Goal: Transaction & Acquisition: Purchase product/service

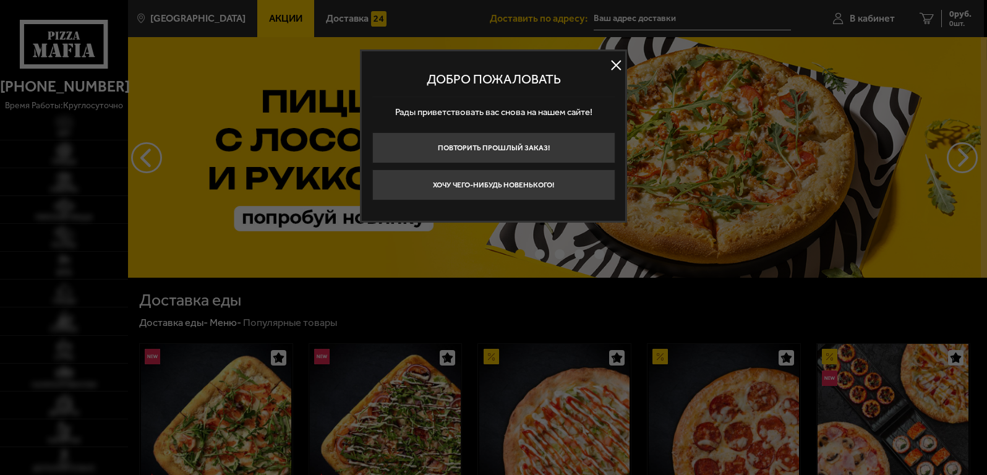
type input "[STREET_ADDRESS][PERSON_NAME]"
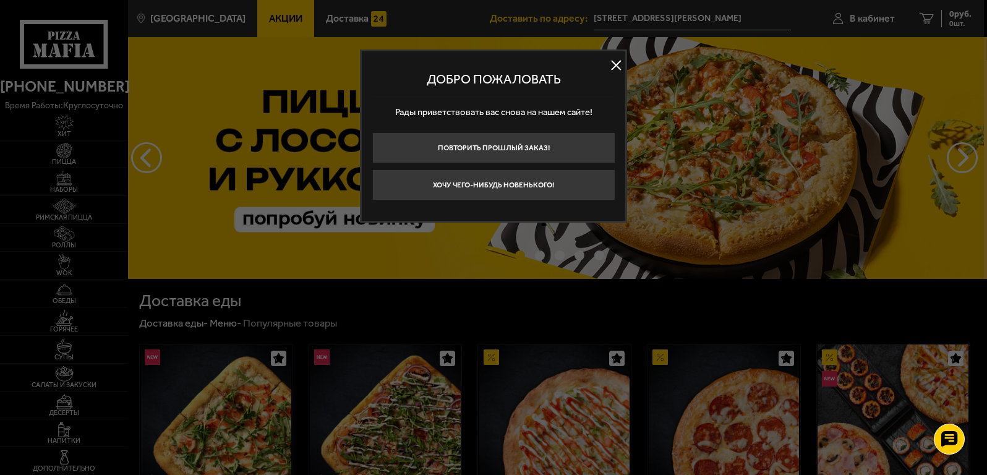
click at [617, 63] on button at bounding box center [615, 65] width 19 height 19
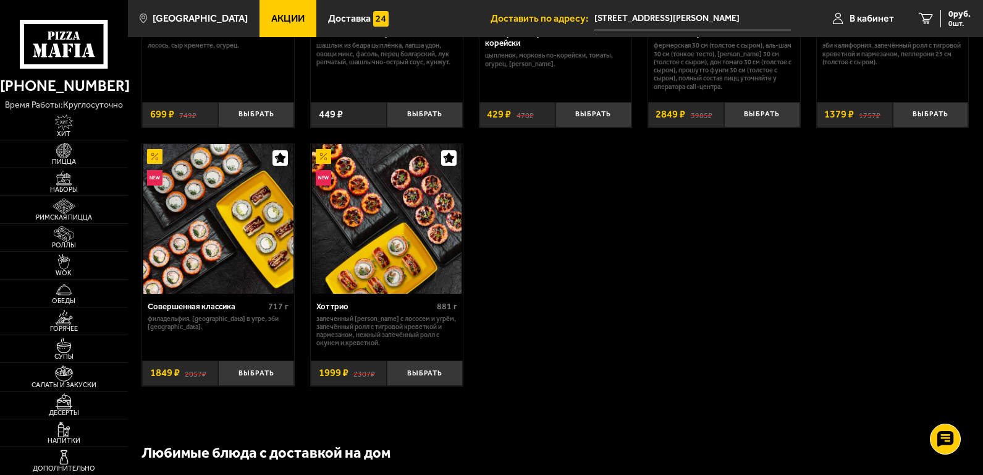
scroll to position [742, 0]
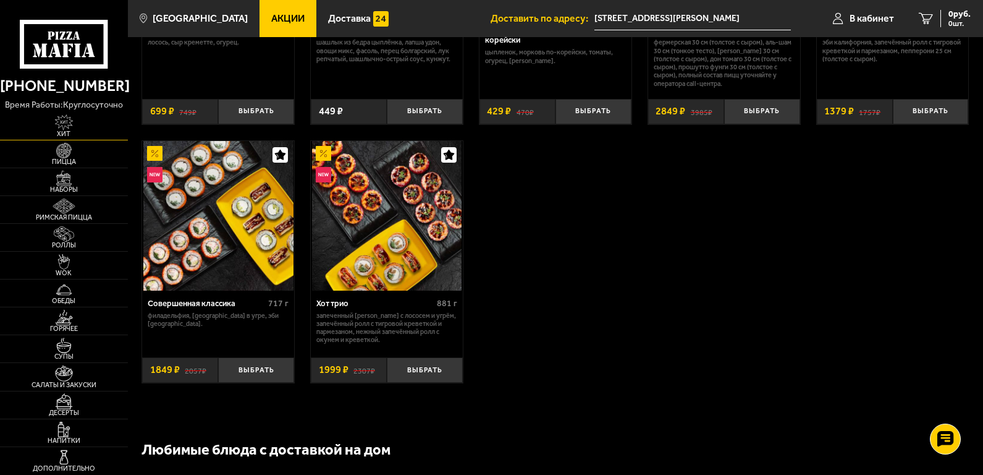
click at [69, 126] on img at bounding box center [65, 121] width 40 height 15
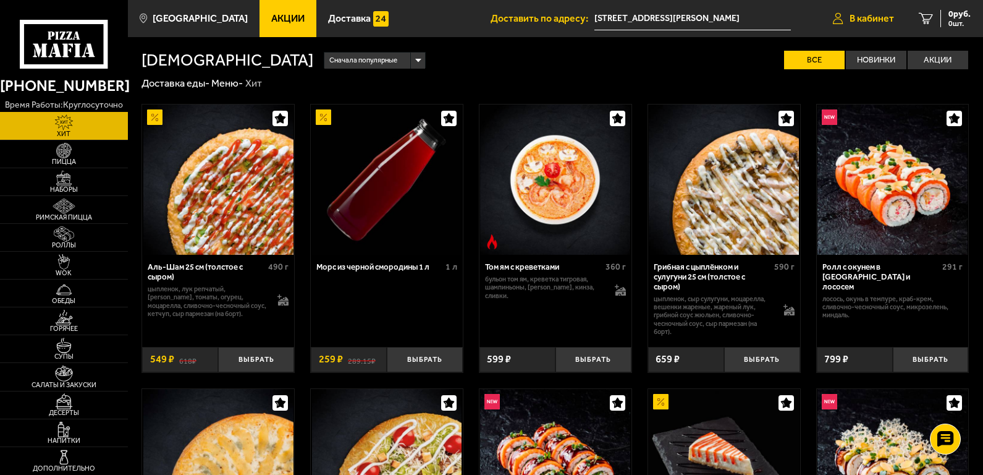
click at [885, 15] on span "В кабинет" at bounding box center [872, 19] width 45 height 10
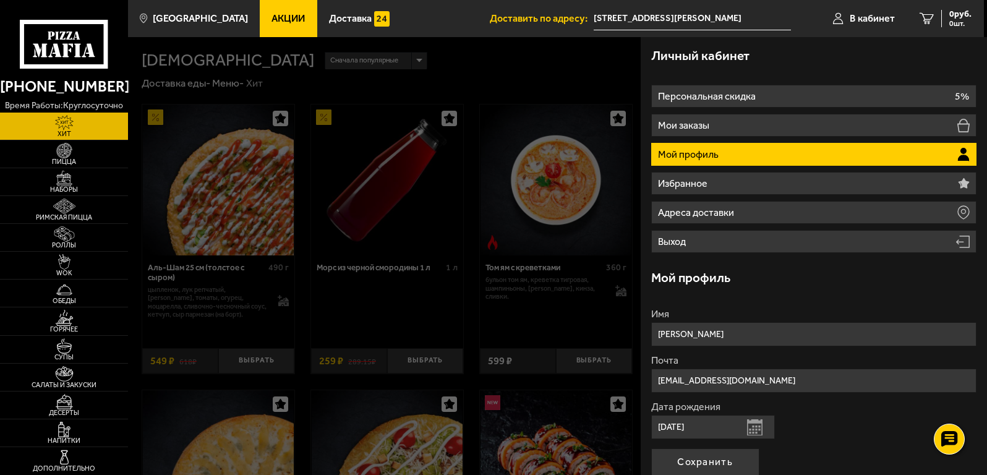
click at [865, 52] on div "Личный кабинет" at bounding box center [814, 56] width 326 height 38
click at [569, 65] on div at bounding box center [621, 274] width 987 height 475
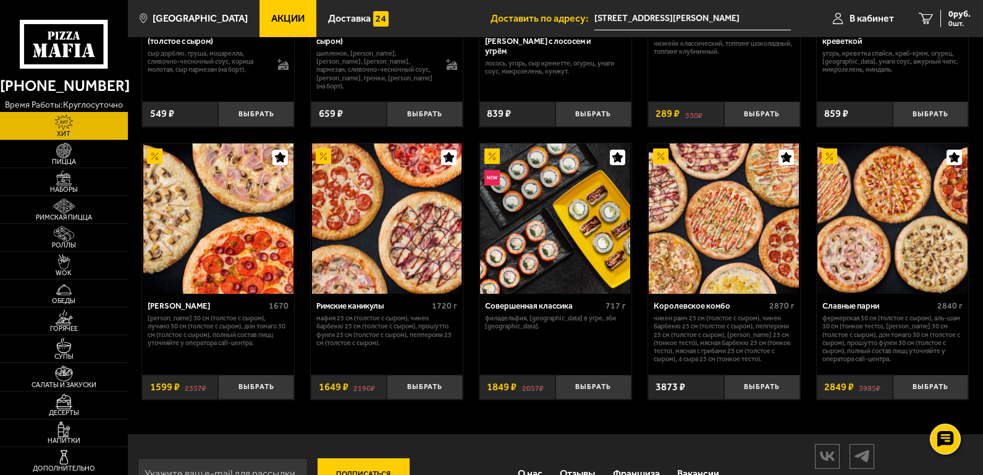
scroll to position [561, 0]
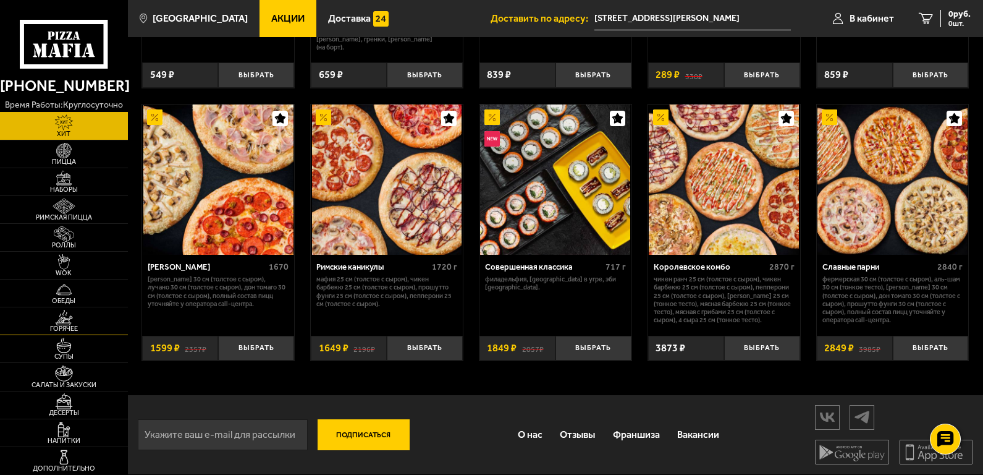
click at [65, 324] on img at bounding box center [65, 317] width 40 height 15
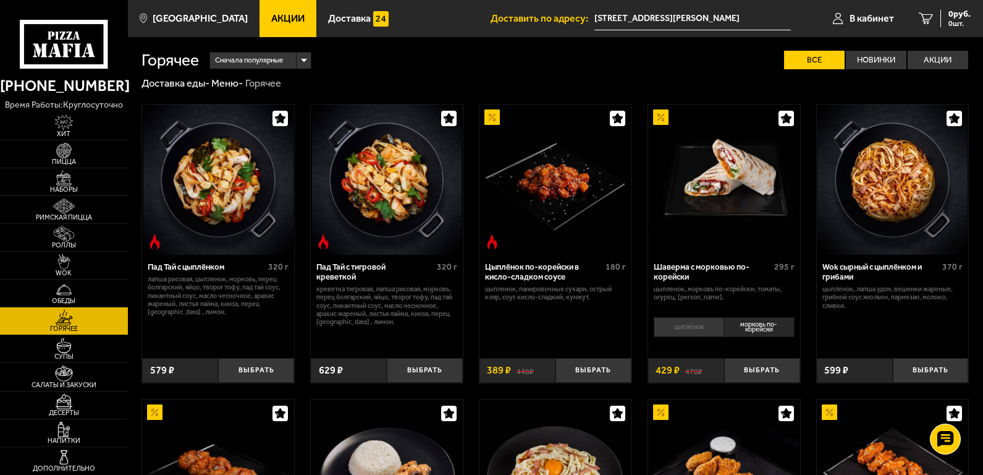
click at [285, 19] on span "Акции" at bounding box center [287, 19] width 33 height 10
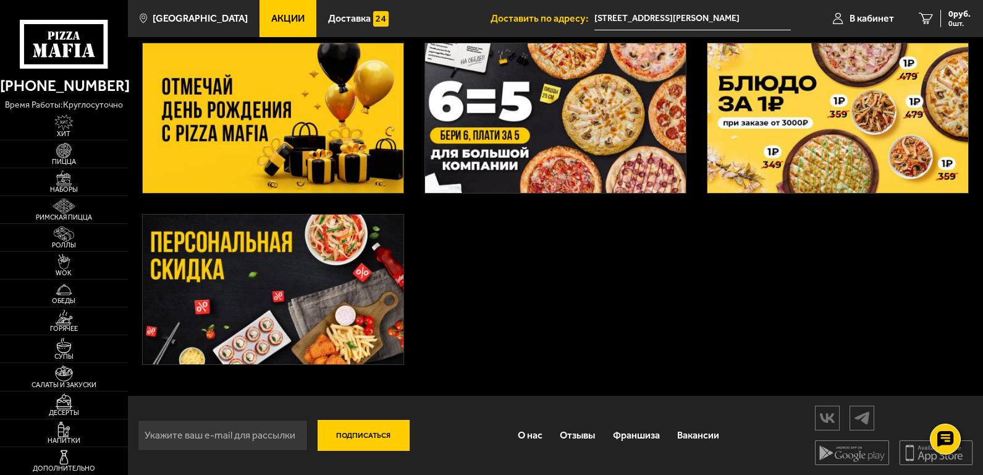
scroll to position [233, 0]
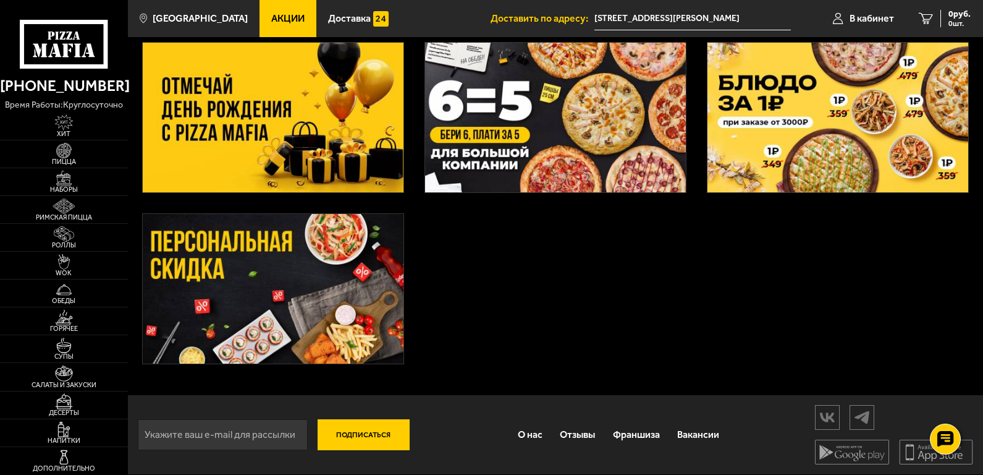
click at [356, 296] on img at bounding box center [273, 289] width 261 height 150
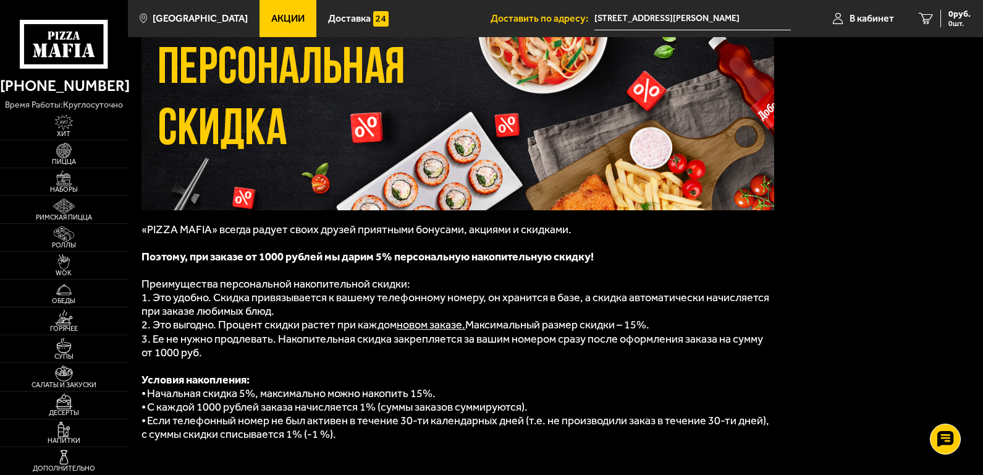
scroll to position [124, 0]
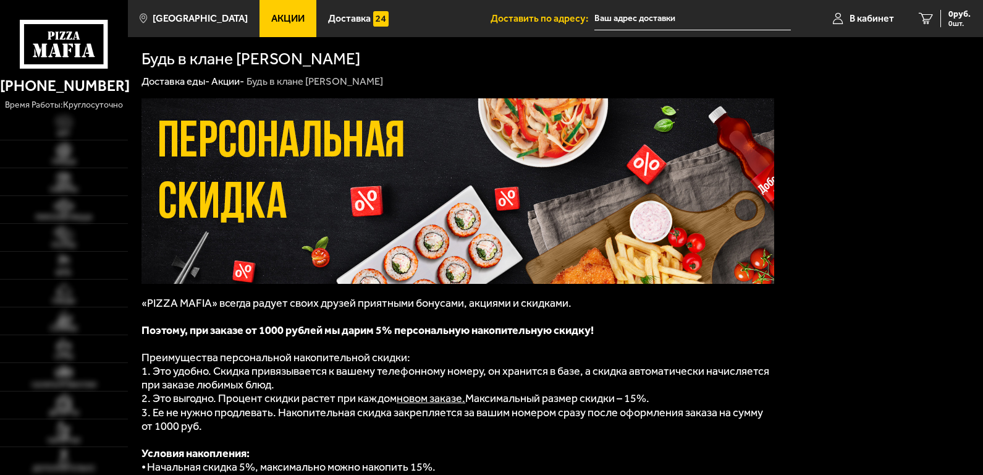
type input "[STREET_ADDRESS][PERSON_NAME]"
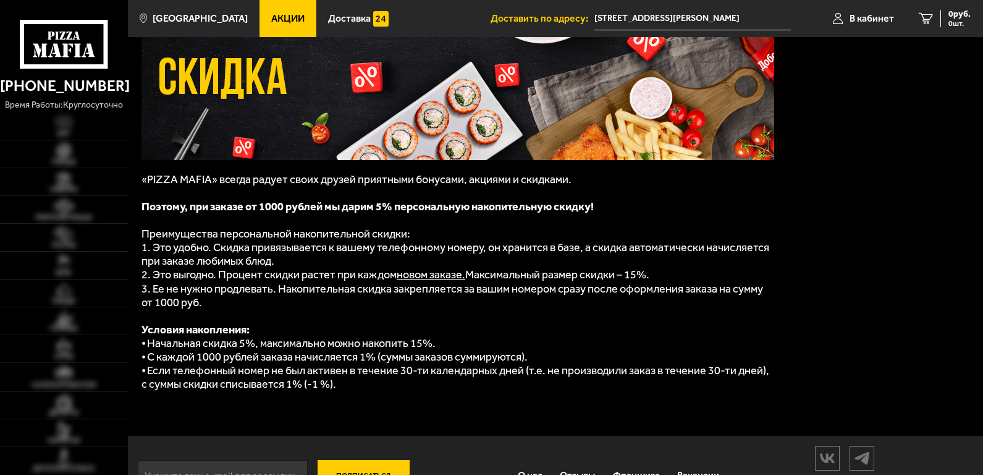
scroll to position [124, 0]
